Goal: Task Accomplishment & Management: Manage account settings

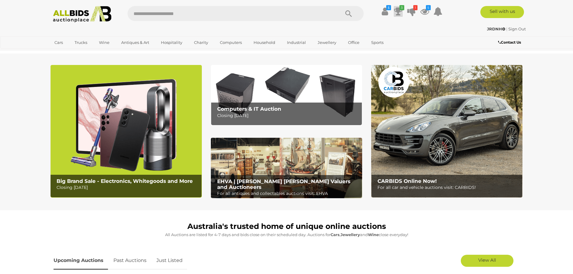
click at [398, 10] on icon at bounding box center [398, 11] width 8 height 11
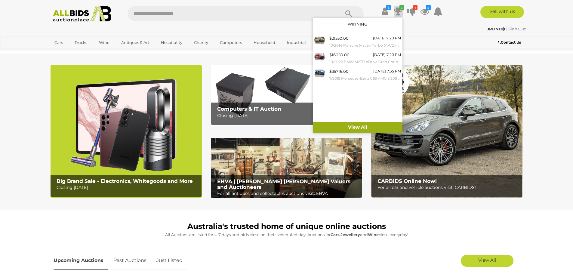
click at [384, 125] on link "View All" at bounding box center [358, 127] width 90 height 11
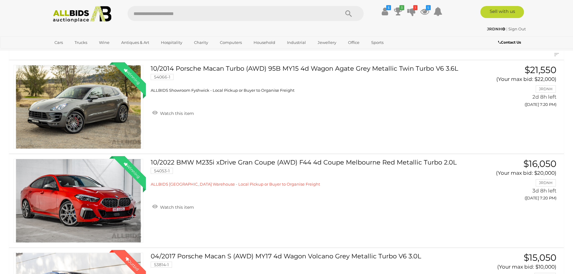
scroll to position [60, 0]
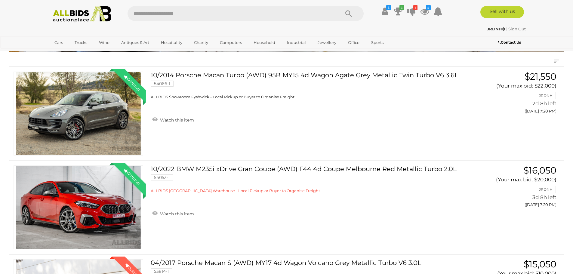
click at [89, 16] on img at bounding box center [82, 14] width 65 height 17
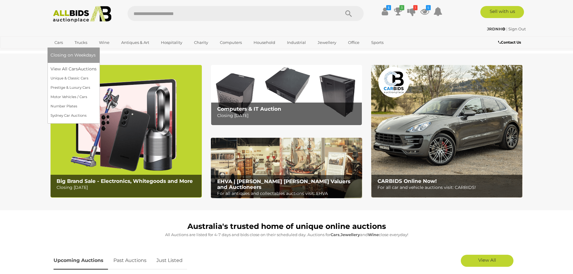
click at [64, 42] on link "Cars" at bounding box center [59, 43] width 16 height 10
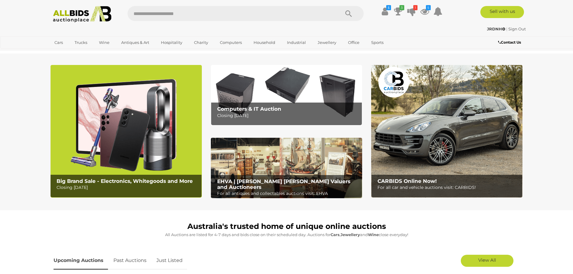
click at [449, 129] on img at bounding box center [446, 131] width 151 height 133
